Goal: Find specific page/section: Find specific page/section

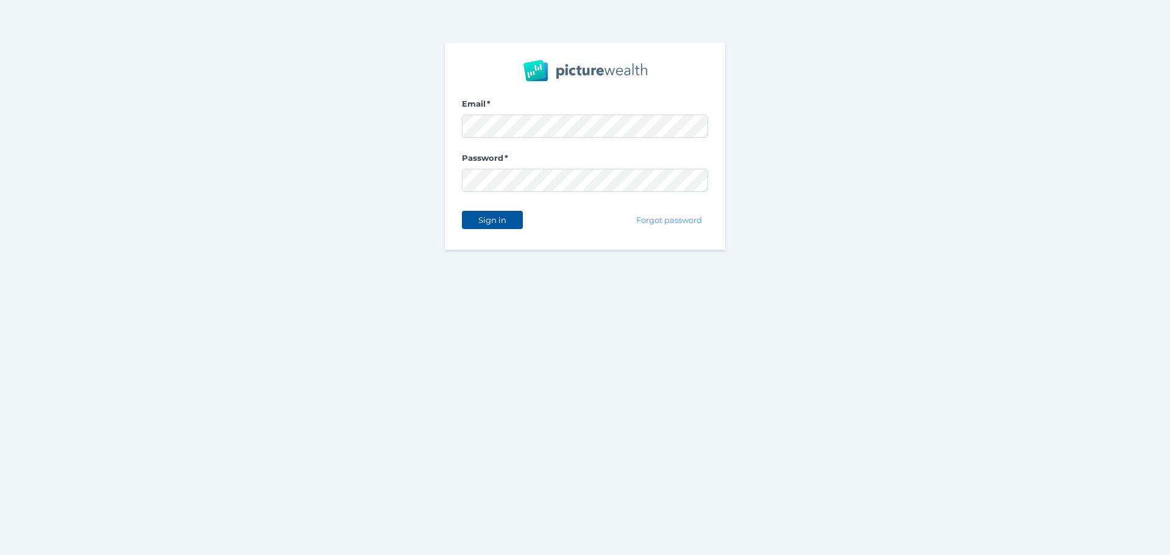
click at [494, 225] on button "Sign in" at bounding box center [492, 220] width 61 height 18
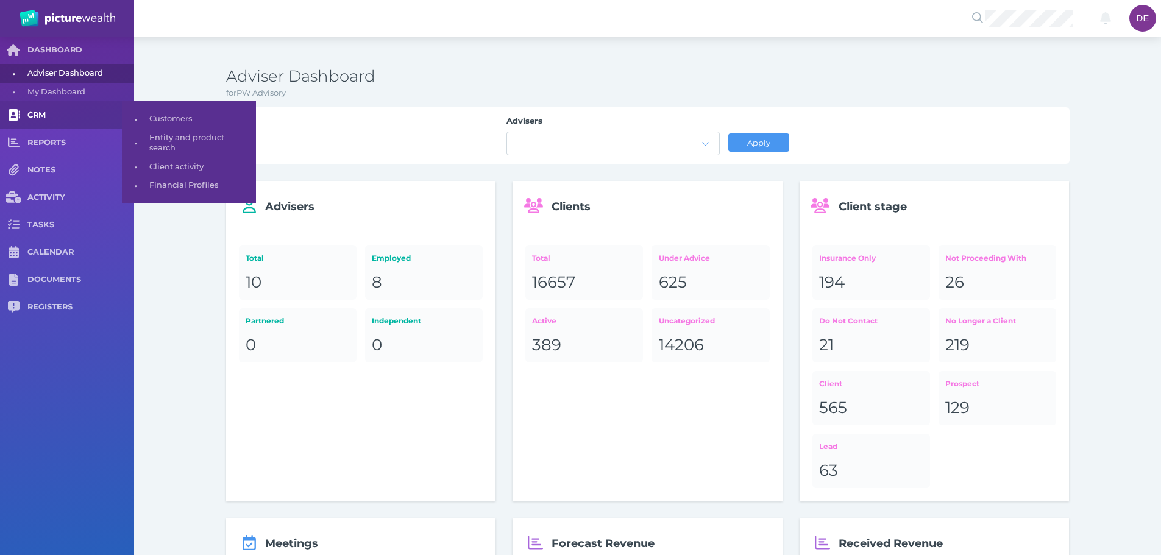
click at [42, 112] on span "CRM" at bounding box center [80, 115] width 107 height 10
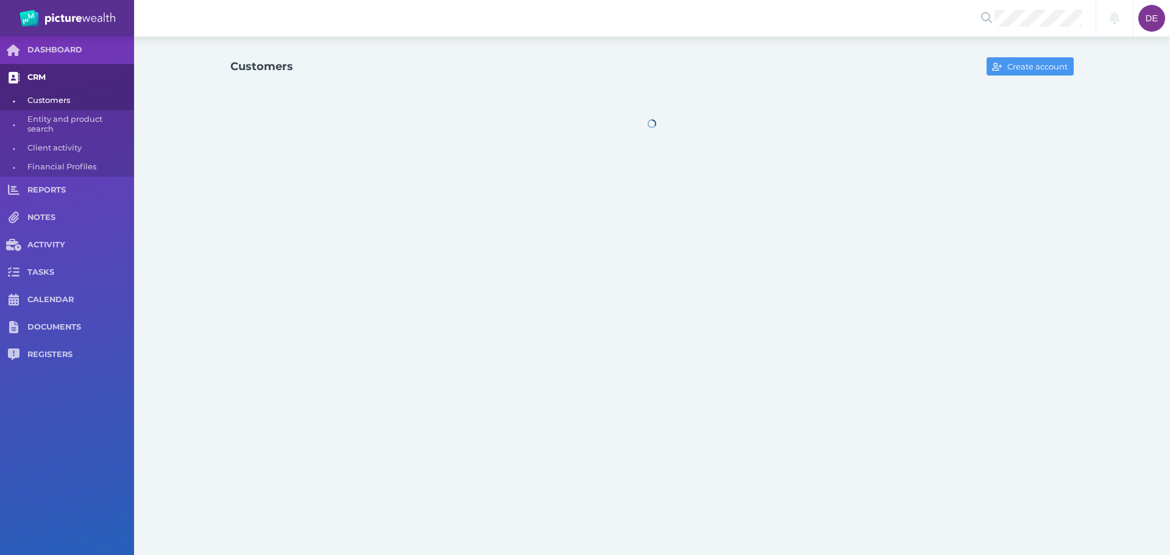
select select "25"
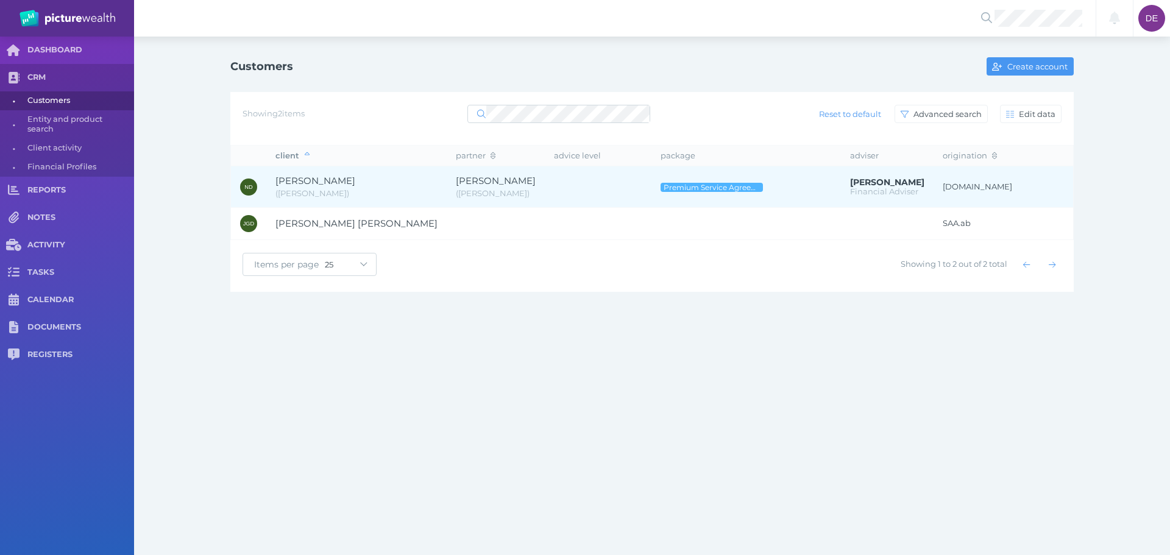
click at [464, 180] on span "Christine Dipple" at bounding box center [496, 181] width 80 height 12
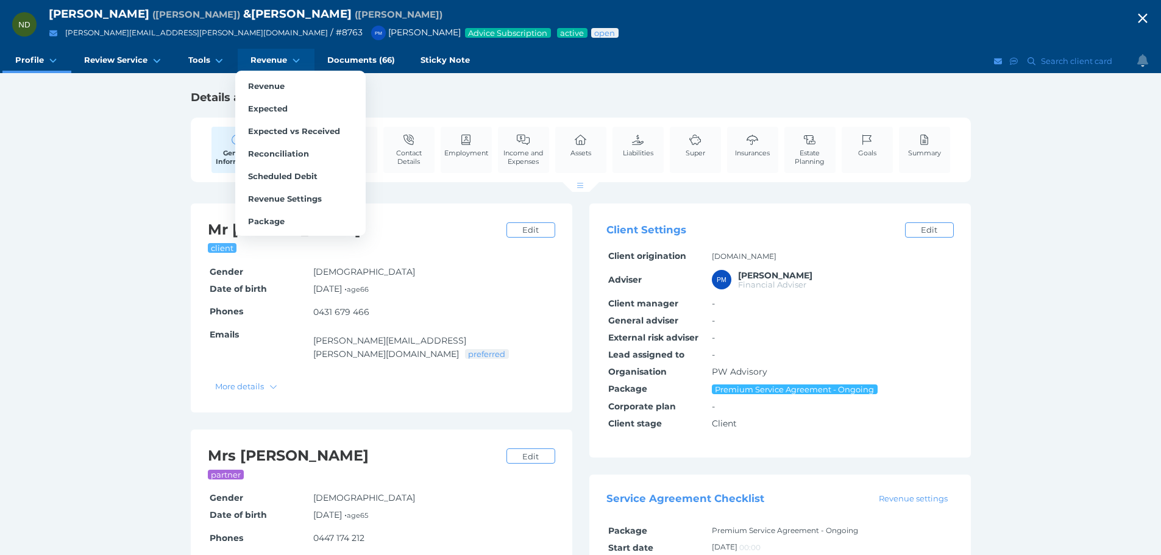
click at [277, 60] on span "Revenue" at bounding box center [268, 60] width 37 height 10
select select "25"
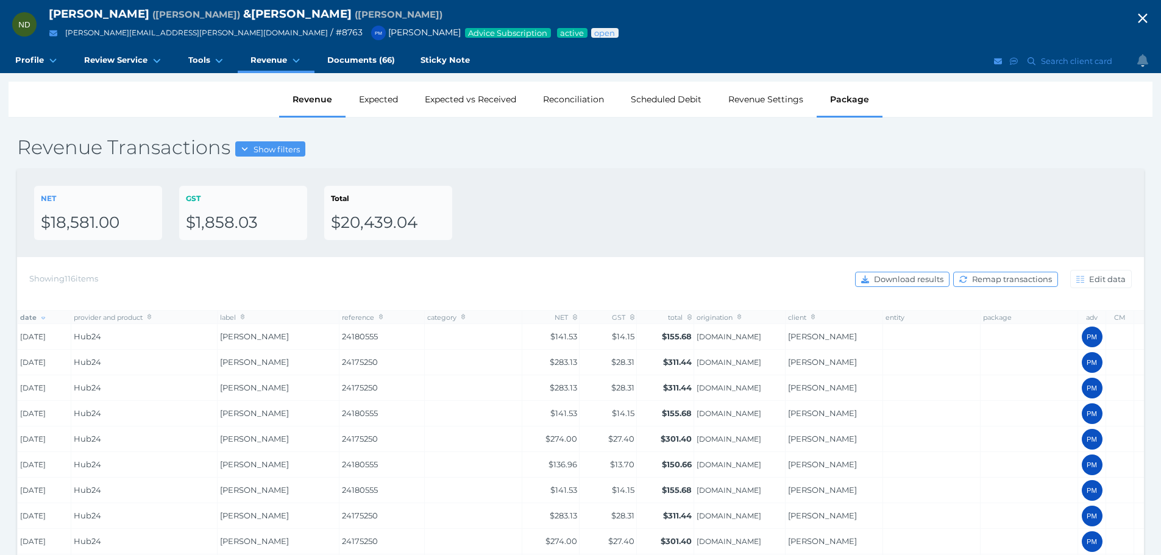
click at [832, 99] on div "Package" at bounding box center [849, 99] width 66 height 35
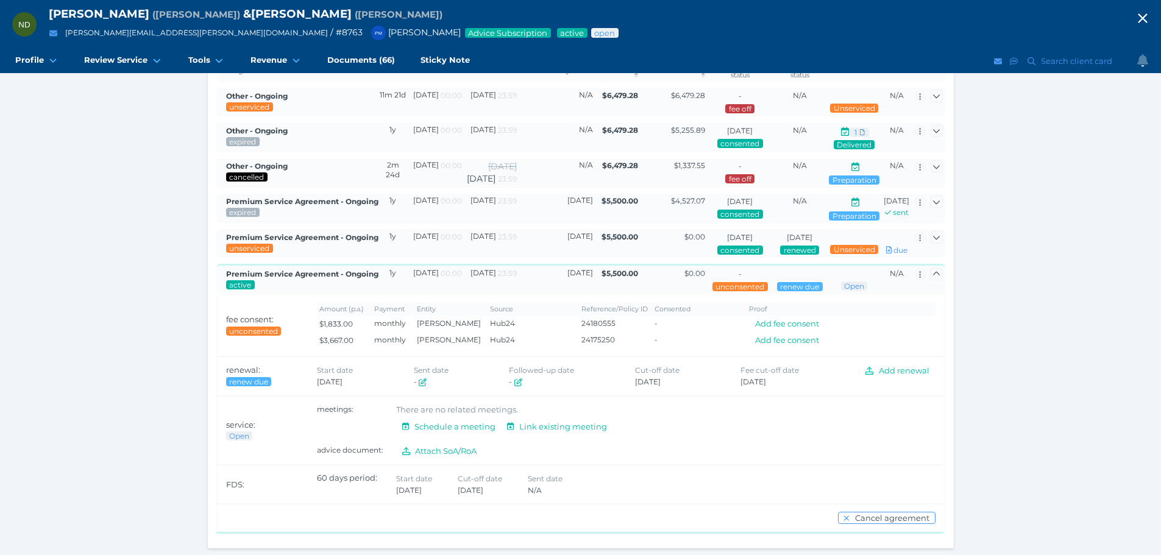
scroll to position [161, 0]
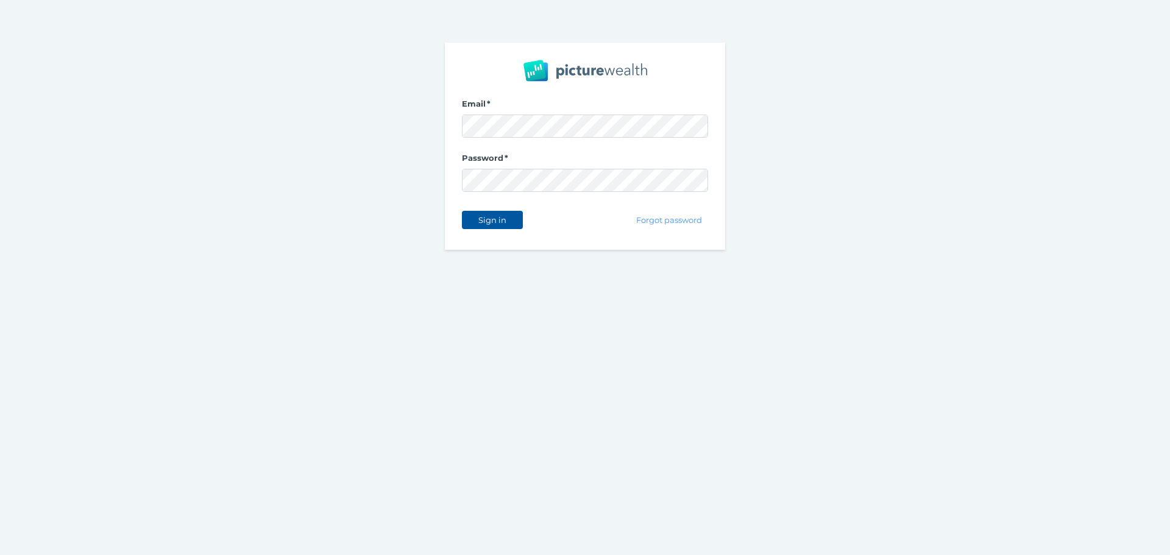
click at [515, 218] on button "Sign in" at bounding box center [492, 220] width 61 height 18
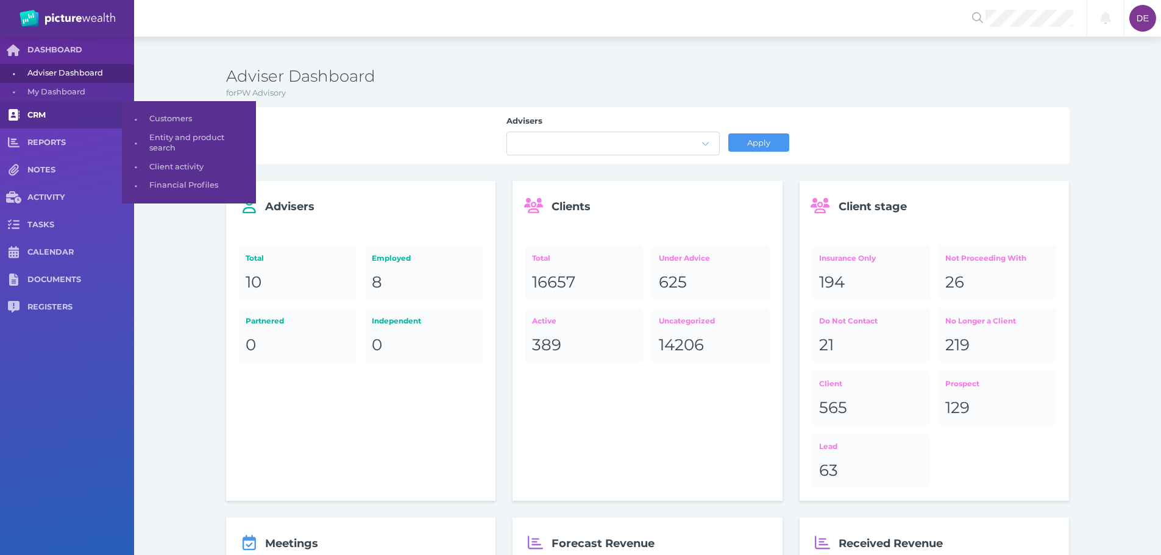
click at [97, 107] on link "CRM" at bounding box center [67, 114] width 134 height 27
select select "25"
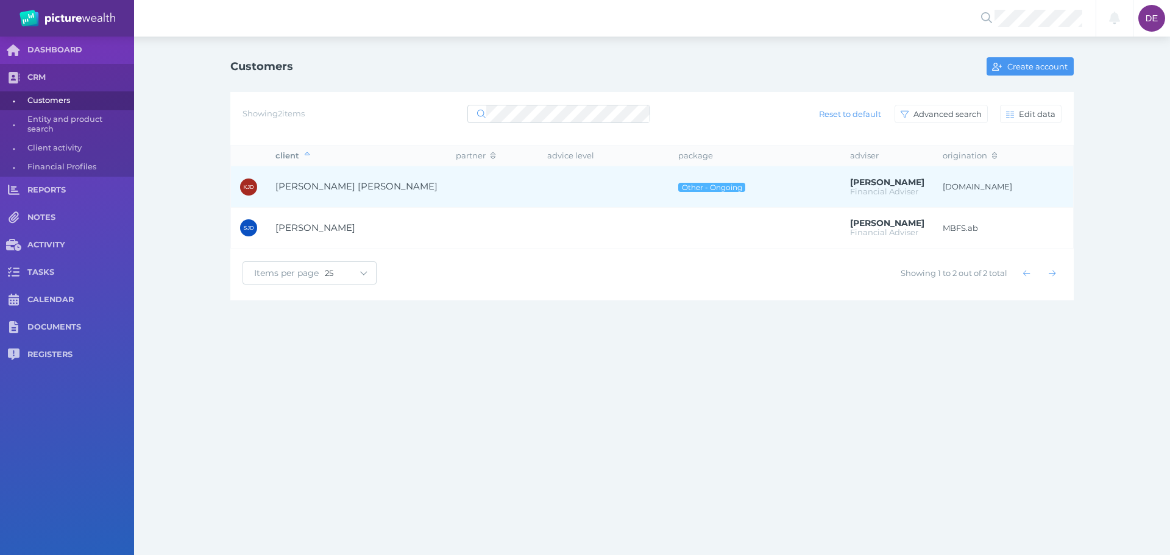
click at [589, 171] on td at bounding box center [603, 186] width 131 height 41
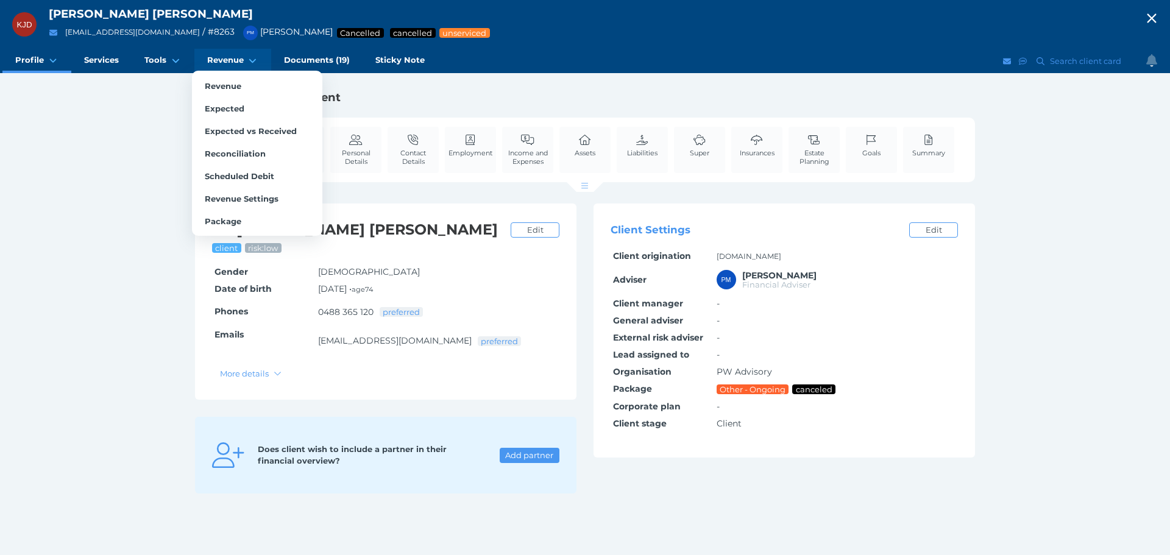
click at [252, 62] on icon at bounding box center [253, 60] width 12 height 9
select select "25"
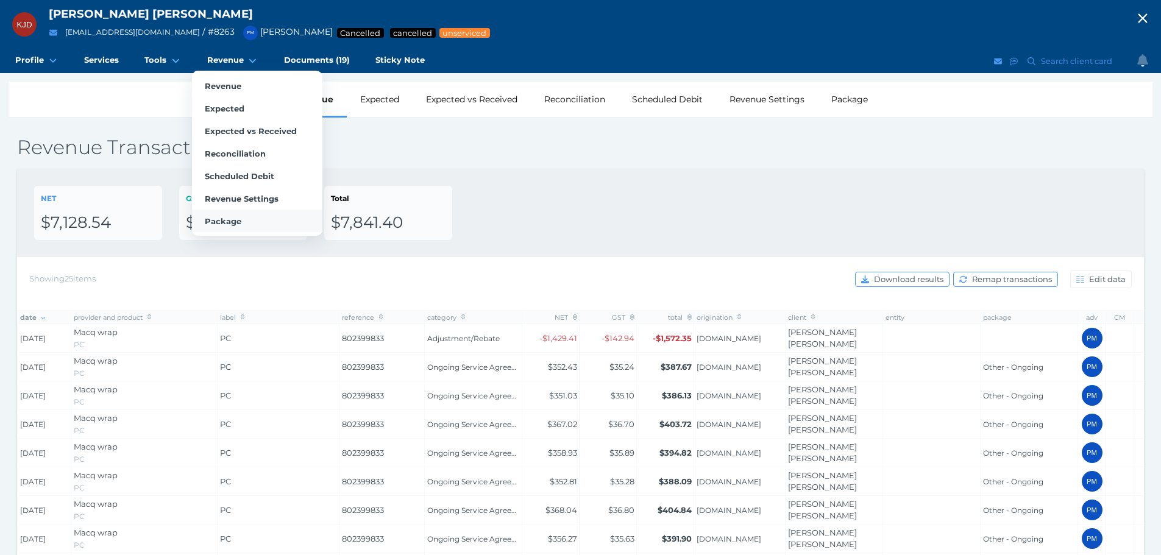
click at [216, 223] on span "Package" at bounding box center [223, 221] width 37 height 10
